Goal: Task Accomplishment & Management: Use online tool/utility

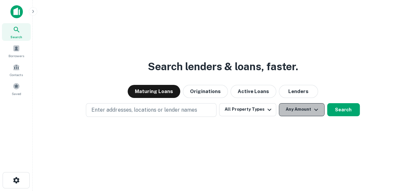
click at [316, 109] on icon "button" at bounding box center [316, 109] width 4 height 2
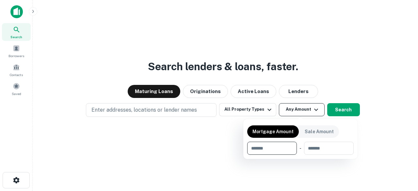
click at [316, 109] on div at bounding box center [209, 95] width 418 height 191
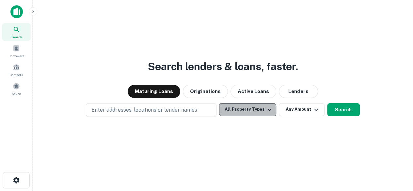
click at [267, 110] on icon "button" at bounding box center [270, 110] width 8 height 8
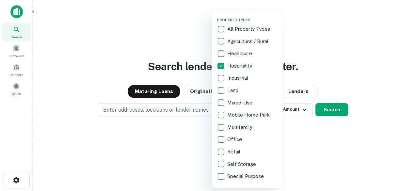
click at [201, 140] on div at bounding box center [209, 95] width 418 height 191
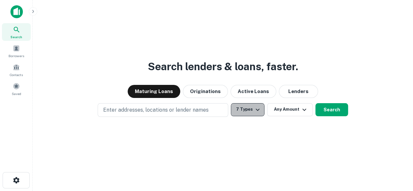
click at [257, 110] on icon "button" at bounding box center [258, 109] width 4 height 2
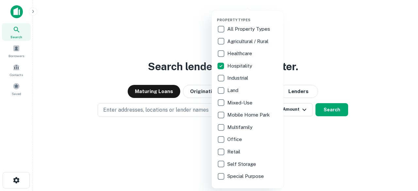
click at [195, 153] on div at bounding box center [209, 95] width 418 height 191
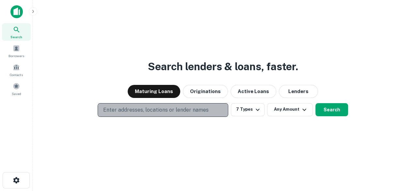
click at [154, 111] on p "Enter addresses, locations or lender names" at bounding box center [156, 110] width 106 height 8
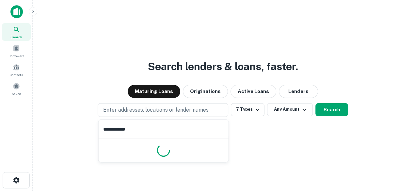
type input "**********"
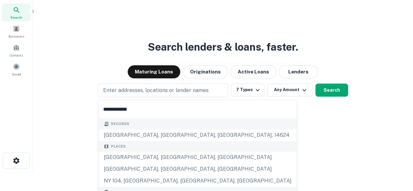
scroll to position [33, 0]
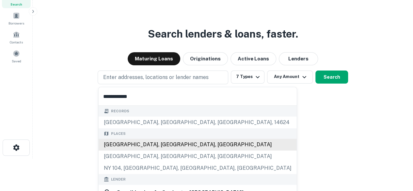
click at [116, 146] on div "[GEOGRAPHIC_DATA], [GEOGRAPHIC_DATA], [GEOGRAPHIC_DATA]" at bounding box center [198, 145] width 198 height 12
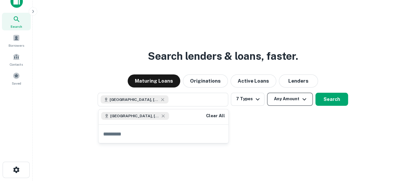
click at [305, 100] on icon "button" at bounding box center [305, 99] width 8 height 8
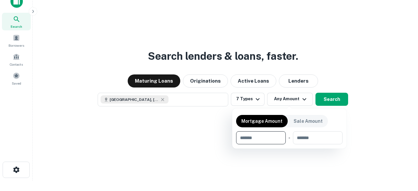
click at [360, 95] on div at bounding box center [209, 95] width 418 height 191
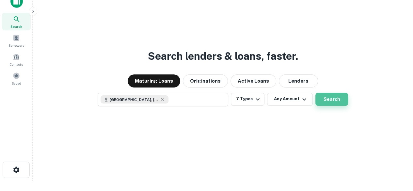
click at [335, 98] on button "Search" at bounding box center [332, 99] width 33 height 13
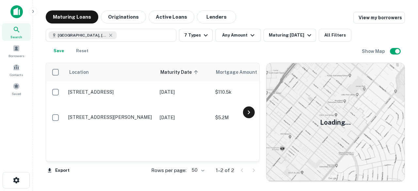
click at [251, 113] on icon at bounding box center [249, 112] width 8 height 8
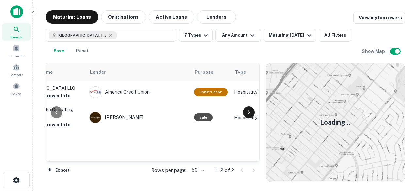
scroll to position [0, 274]
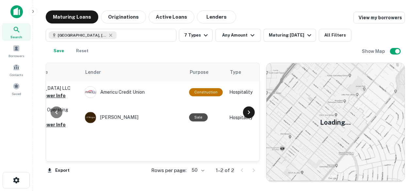
click at [251, 113] on icon at bounding box center [249, 112] width 8 height 8
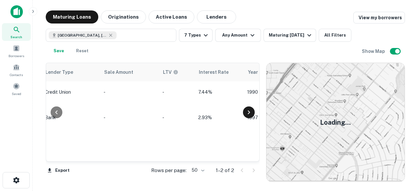
scroll to position [0, 549]
click at [251, 113] on icon at bounding box center [249, 112] width 8 height 8
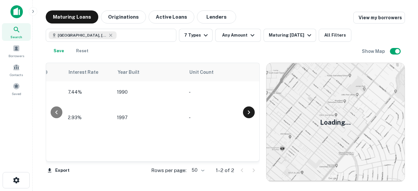
scroll to position [0, 689]
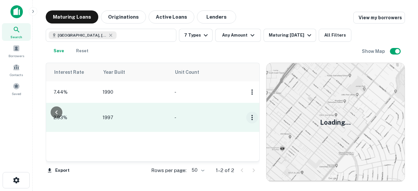
click at [252, 115] on icon "button" at bounding box center [252, 117] width 1 height 5
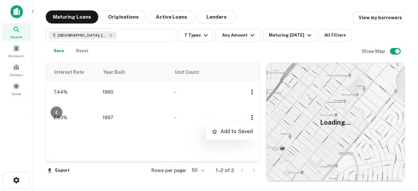
click at [199, 142] on div at bounding box center [209, 95] width 418 height 191
click at [54, 111] on icon at bounding box center [57, 112] width 8 height 8
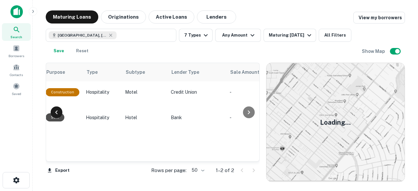
scroll to position [0, 414]
click at [54, 111] on icon at bounding box center [57, 112] width 8 height 8
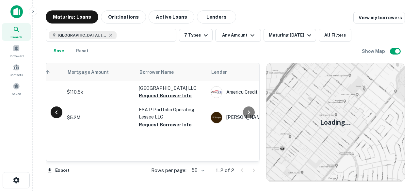
scroll to position [0, 140]
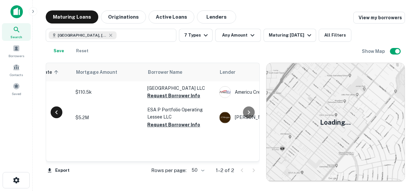
click at [54, 111] on icon at bounding box center [57, 112] width 8 height 8
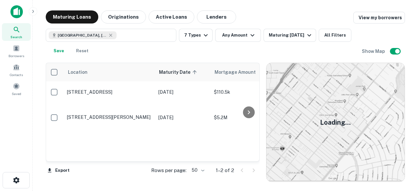
scroll to position [0, 0]
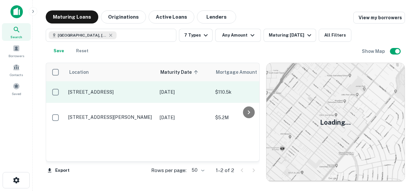
click at [168, 95] on p "[DATE]" at bounding box center [184, 92] width 49 height 7
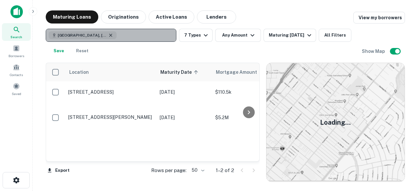
click at [108, 35] on icon "button" at bounding box center [110, 35] width 5 height 5
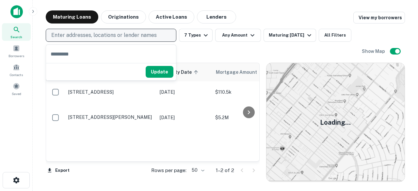
click at [83, 33] on p "Enter addresses, locations or lender names" at bounding box center [104, 35] width 106 height 8
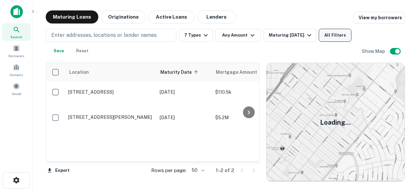
click at [334, 38] on button "All Filters" at bounding box center [335, 35] width 33 height 13
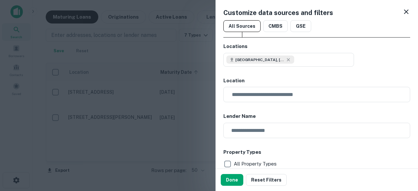
click at [403, 11] on icon at bounding box center [407, 12] width 8 height 8
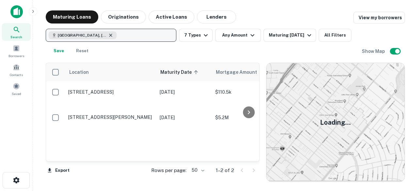
click at [108, 36] on icon "button" at bounding box center [110, 35] width 5 height 5
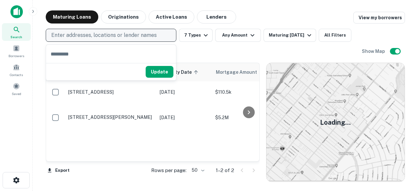
click at [71, 33] on p "Enter addresses, locations or lender names" at bounding box center [104, 35] width 106 height 8
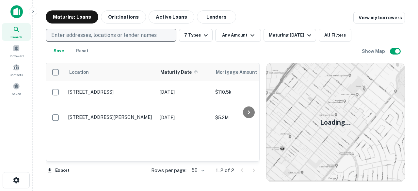
click at [46, 29] on button "Enter addresses, locations or lender names" at bounding box center [111, 35] width 131 height 13
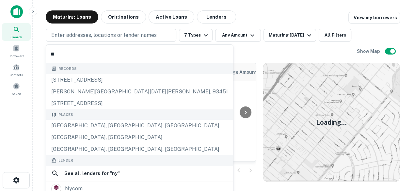
type input "*"
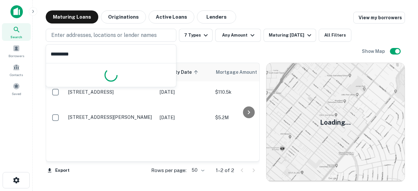
type input "**********"
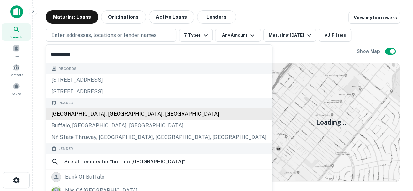
click at [79, 114] on div "[GEOGRAPHIC_DATA], [GEOGRAPHIC_DATA], [GEOGRAPHIC_DATA]" at bounding box center [159, 114] width 226 height 12
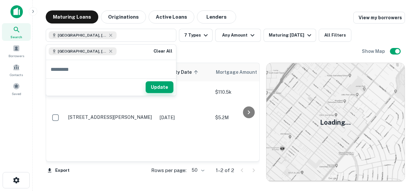
click at [164, 90] on button "Update" at bounding box center [160, 87] width 28 height 12
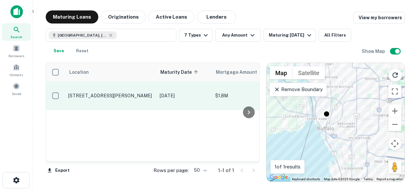
click at [149, 93] on p "[STREET_ADDRESS][PERSON_NAME]" at bounding box center [110, 96] width 85 height 6
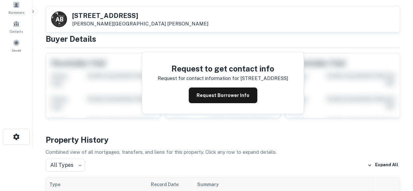
scroll to position [33, 0]
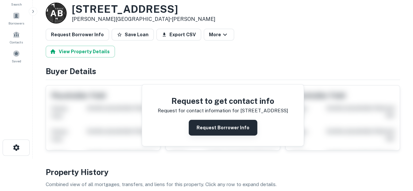
click at [233, 129] on button "Request Borrower Info" at bounding box center [223, 128] width 69 height 16
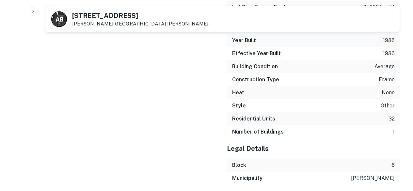
scroll to position [868, 0]
